Goal: Task Accomplishment & Management: Use online tool/utility

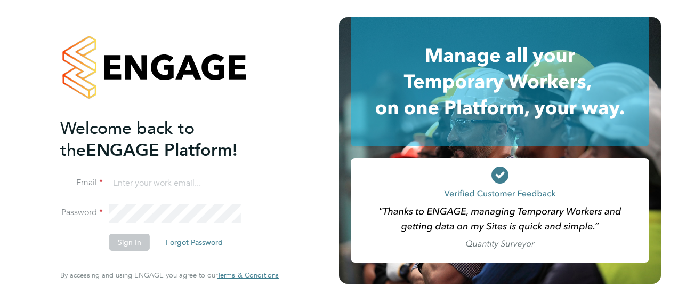
click at [159, 180] on input at bounding box center [175, 183] width 132 height 19
type input "gemma.ladgrove@hays.com"
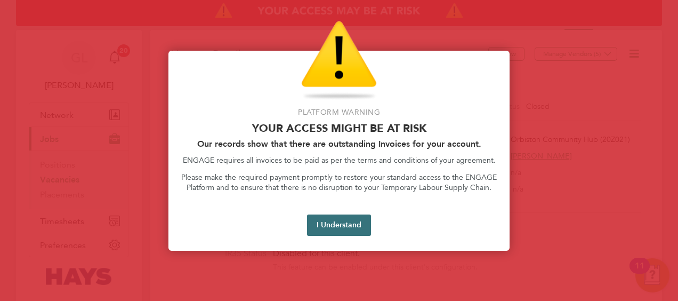
click at [340, 220] on button "I Understand" at bounding box center [339, 224] width 64 height 21
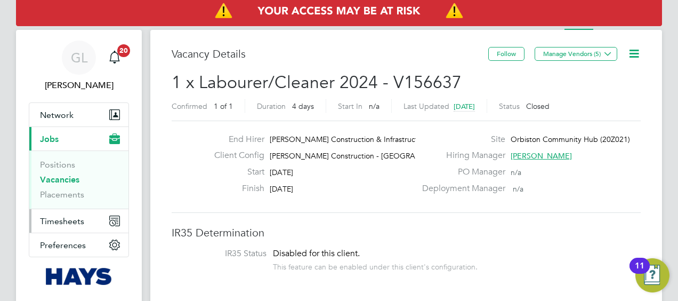
drag, startPoint x: 71, startPoint y: 221, endPoint x: 83, endPoint y: 224, distance: 11.6
click at [71, 221] on span "Timesheets" at bounding box center [62, 221] width 44 height 10
click at [76, 220] on span "Timesheets" at bounding box center [62, 221] width 44 height 10
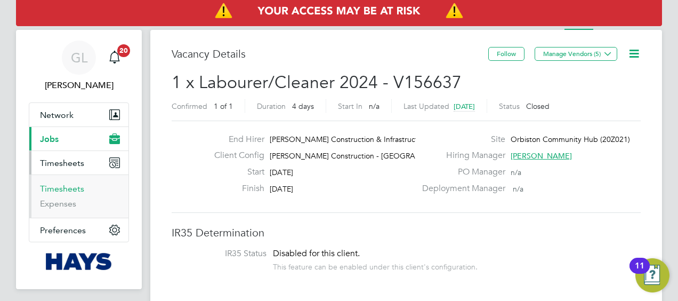
click at [68, 186] on link "Timesheets" at bounding box center [62, 188] width 44 height 10
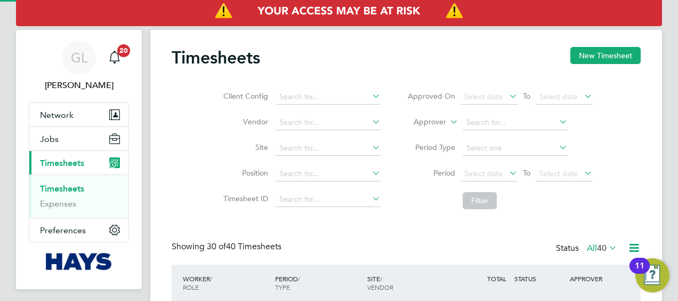
scroll to position [27, 92]
click at [599, 61] on button "New Timesheet" at bounding box center [606, 55] width 70 height 17
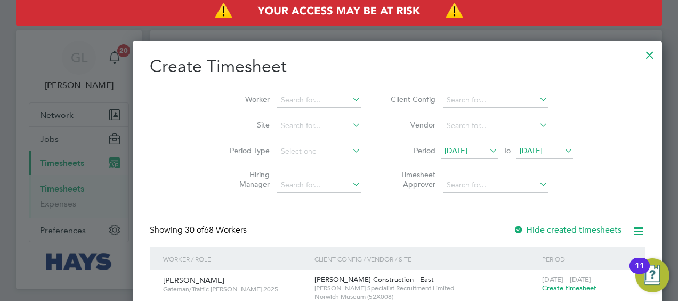
drag, startPoint x: 229, startPoint y: 98, endPoint x: 271, endPoint y: 113, distance: 44.0
click at [277, 97] on input at bounding box center [319, 100] width 84 height 15
type input "k"
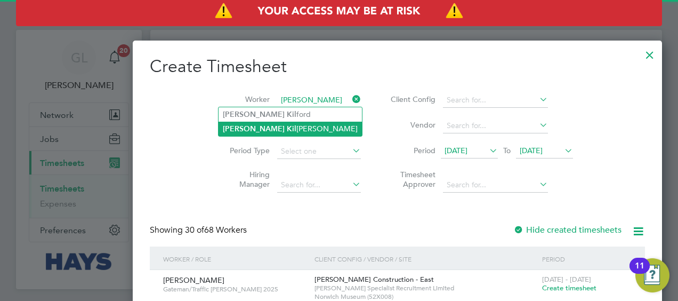
click at [274, 124] on li "[PERSON_NAME] [PERSON_NAME]" at bounding box center [290, 129] width 143 height 14
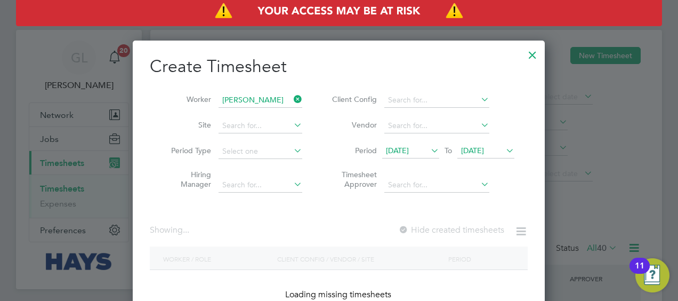
type input "[PERSON_NAME]"
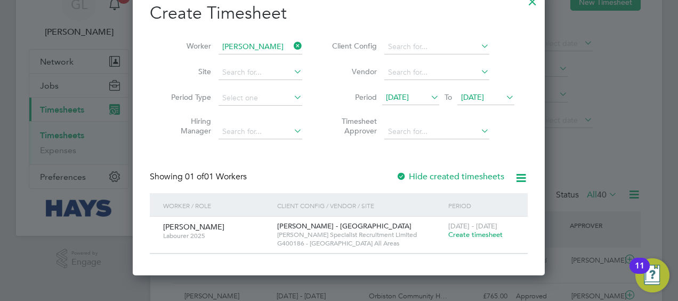
click at [481, 236] on span "Create timesheet" at bounding box center [476, 234] width 54 height 9
